Goal: Task Accomplishment & Management: Complete application form

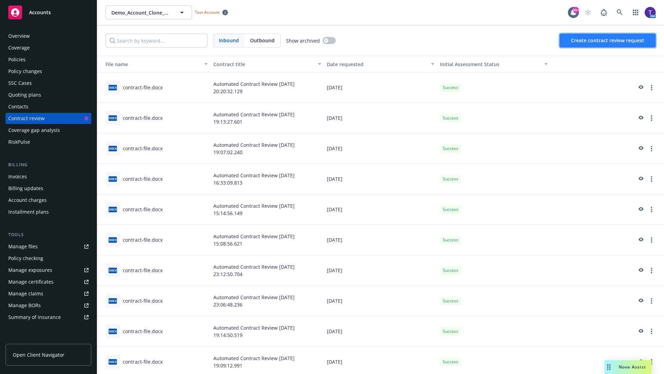
click at [608, 40] on span "Create contract review request" at bounding box center [607, 40] width 73 height 7
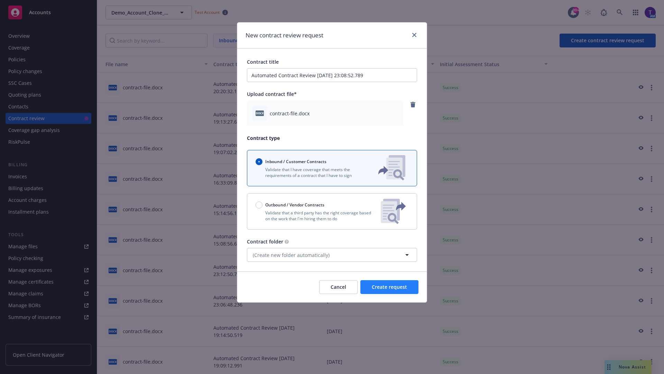
type input "Automated Contract Review [DATE] 23:08:52.789"
click at [389, 287] on span "Create request" at bounding box center [389, 286] width 35 height 7
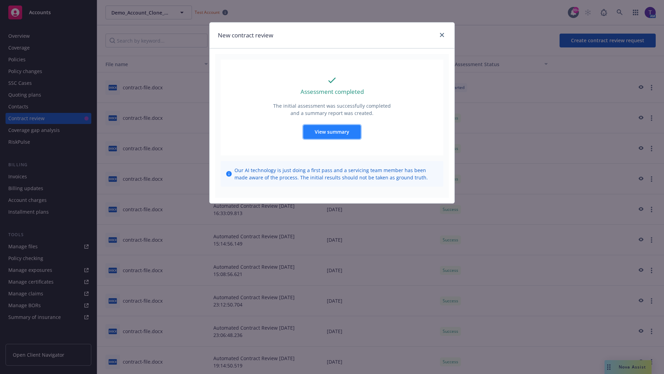
click at [332, 131] on span "View summary" at bounding box center [332, 131] width 35 height 7
